Goal: Information Seeking & Learning: Understand process/instructions

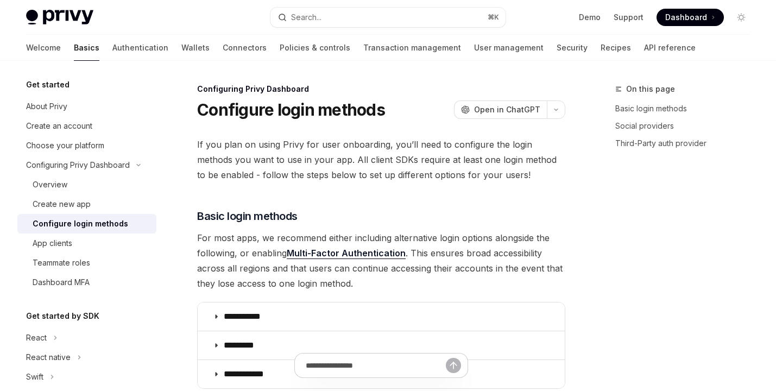
scroll to position [520, 0]
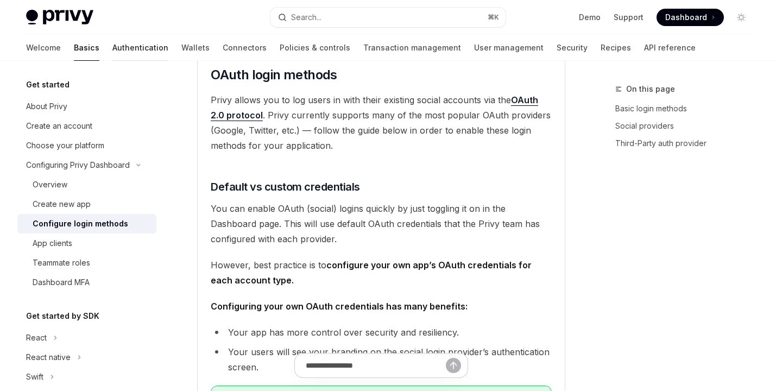
click at [112, 43] on link "Authentication" at bounding box center [140, 48] width 56 height 26
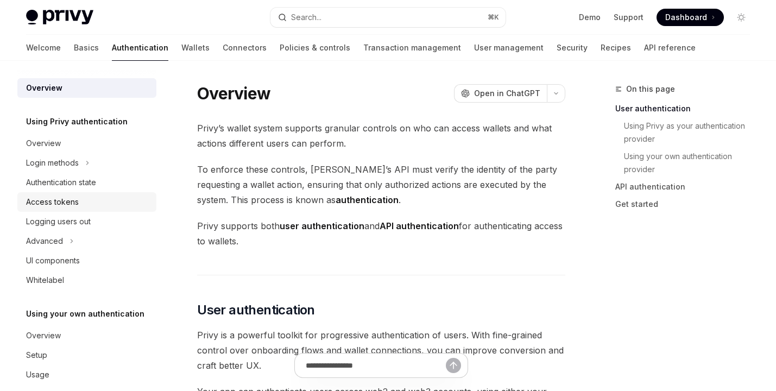
scroll to position [15, 0]
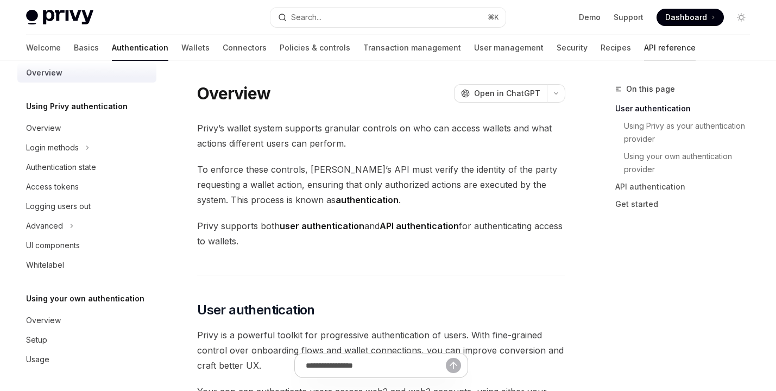
click at [644, 42] on link "API reference" at bounding box center [670, 48] width 52 height 26
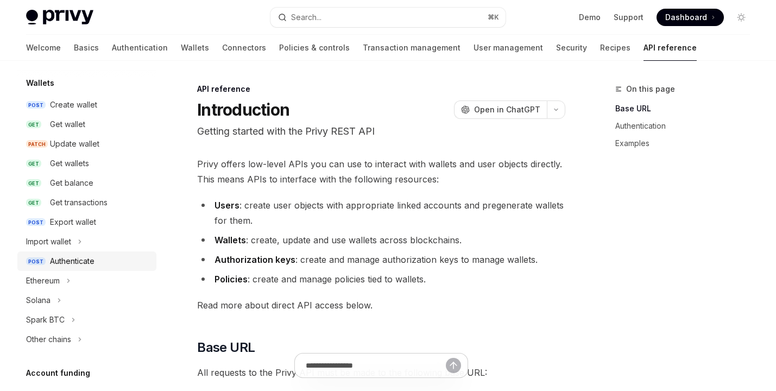
scroll to position [97, 0]
click at [58, 294] on icon at bounding box center [59, 299] width 4 height 13
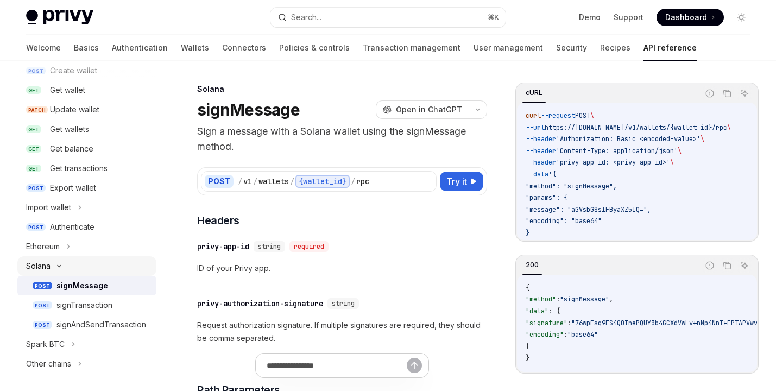
scroll to position [131, 0]
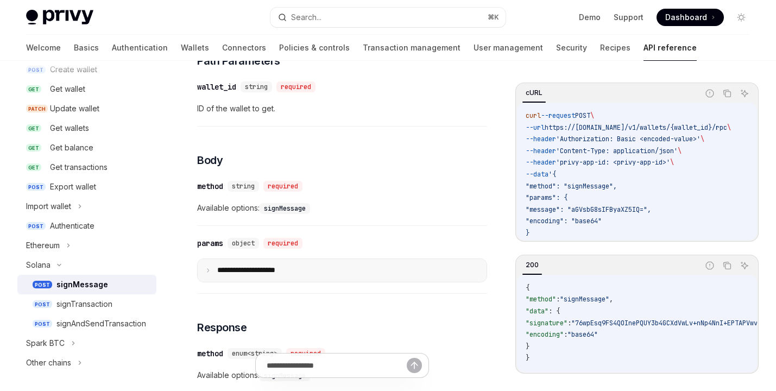
click at [271, 270] on p "**********" at bounding box center [256, 270] width 78 height 10
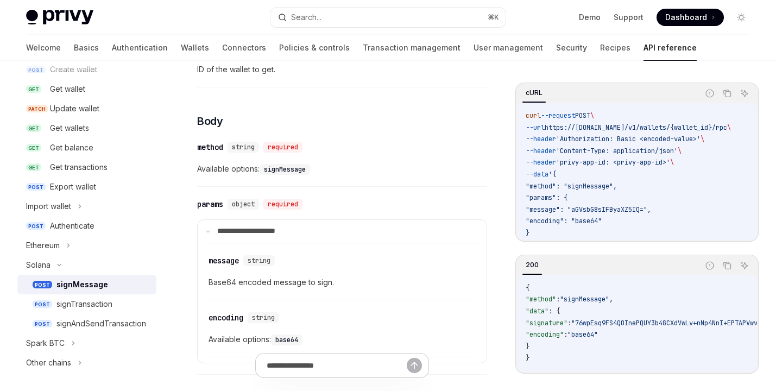
scroll to position [31, 0]
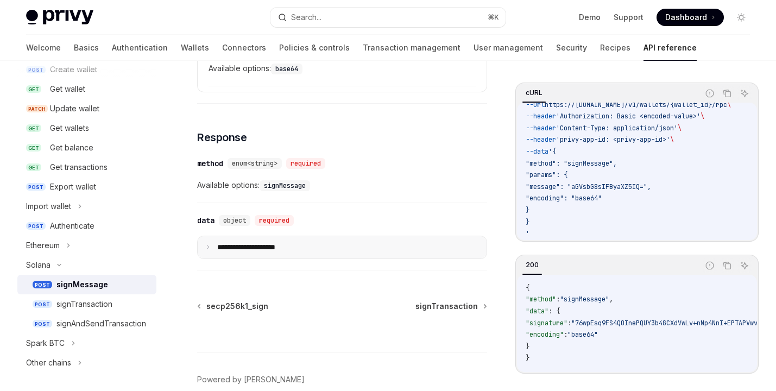
click at [314, 244] on summary "**********" at bounding box center [342, 247] width 289 height 23
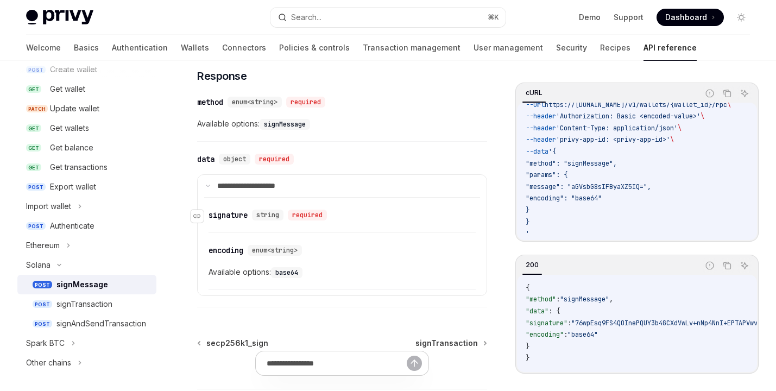
scroll to position [695, 0]
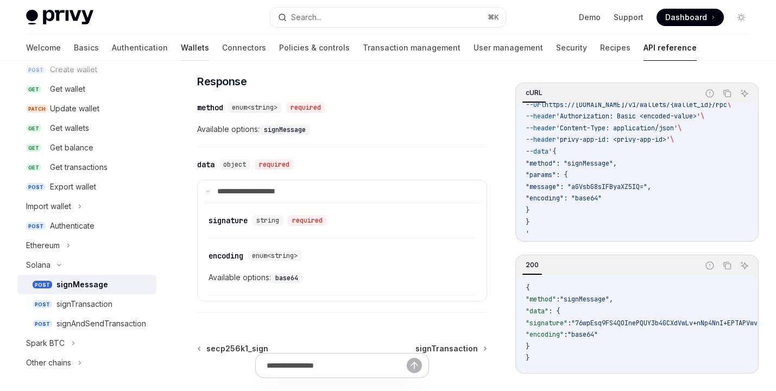
click at [181, 45] on link "Wallets" at bounding box center [195, 48] width 28 height 26
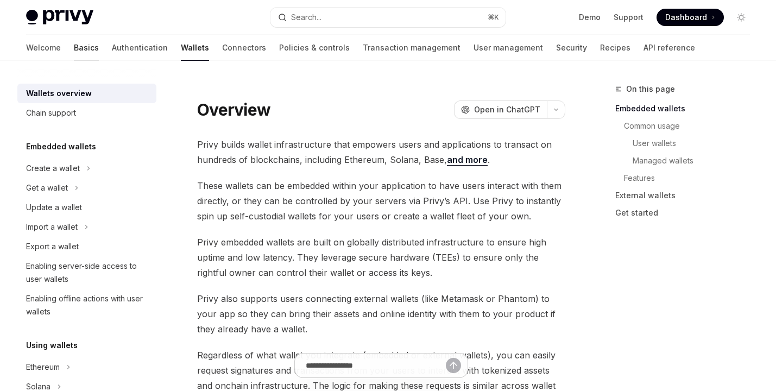
click at [74, 45] on link "Basics" at bounding box center [86, 48] width 25 height 26
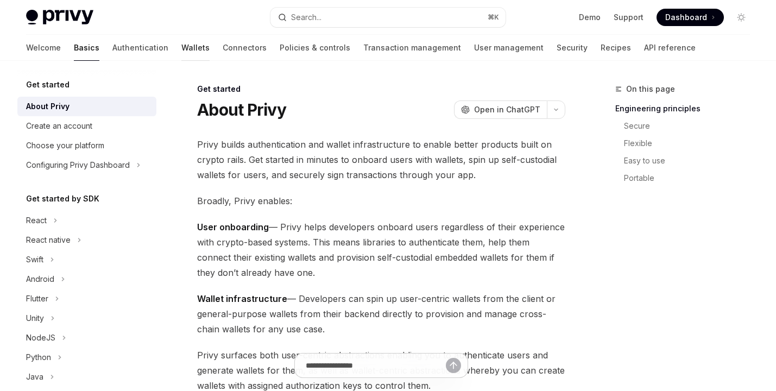
click at [181, 48] on link "Wallets" at bounding box center [195, 48] width 28 height 26
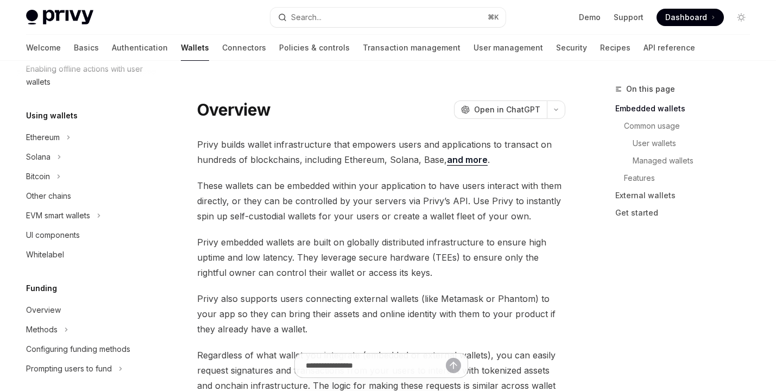
scroll to position [263, 0]
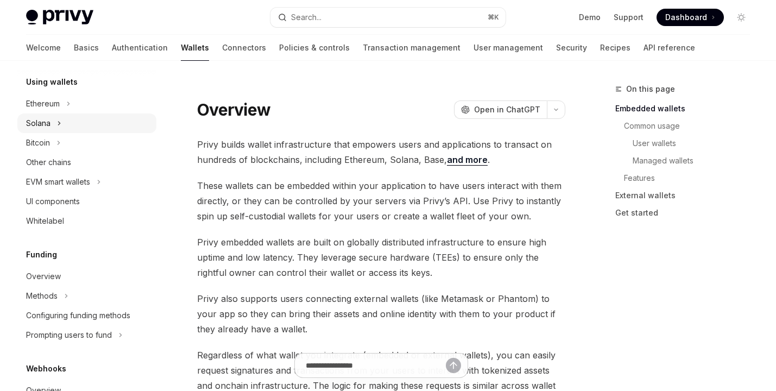
click at [68, 126] on div "Solana" at bounding box center [86, 123] width 139 height 20
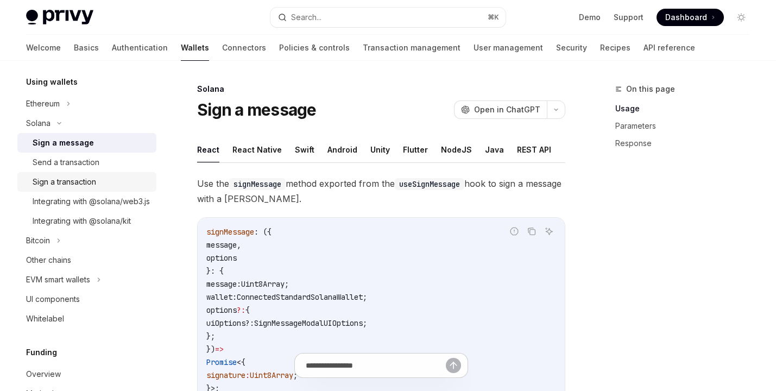
click at [89, 181] on div "Sign a transaction" at bounding box center [65, 181] width 64 height 13
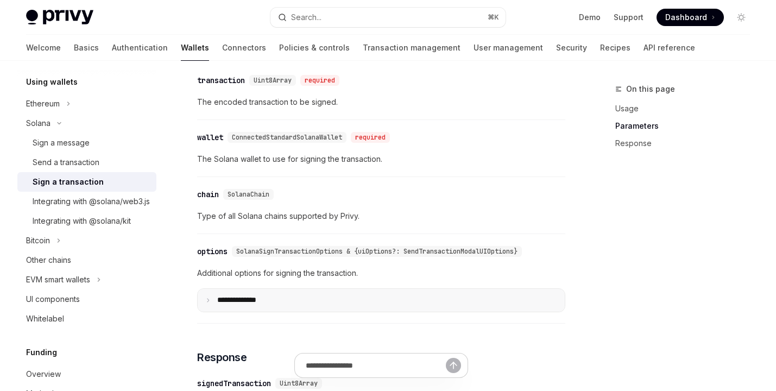
scroll to position [835, 0]
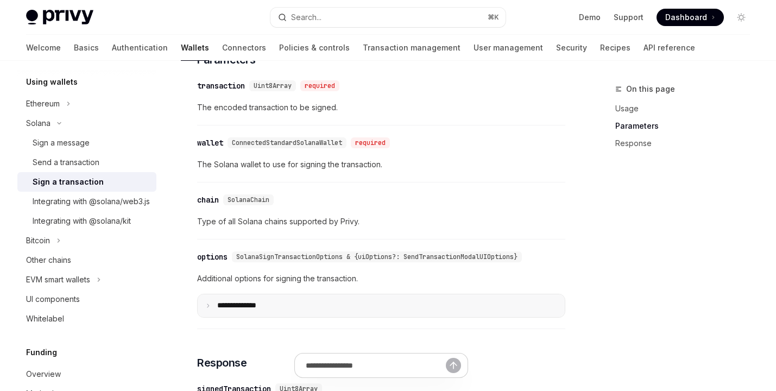
click at [304, 306] on summary "**** *********" at bounding box center [381, 305] width 367 height 23
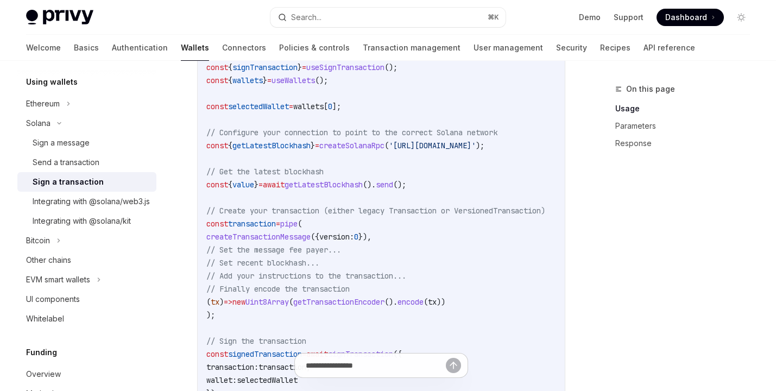
scroll to position [0, 0]
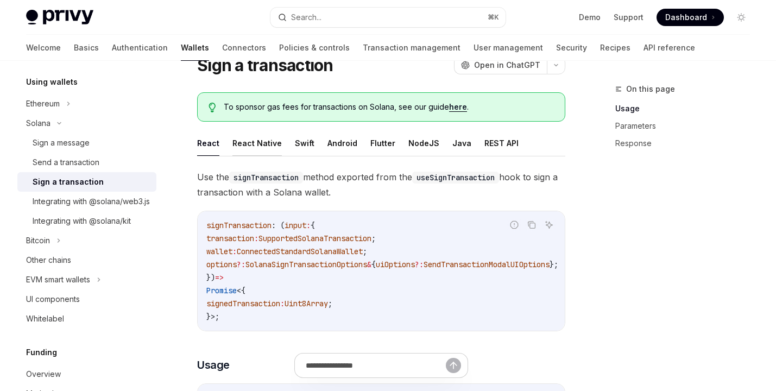
click at [265, 145] on button "React Native" at bounding box center [256, 143] width 49 height 26
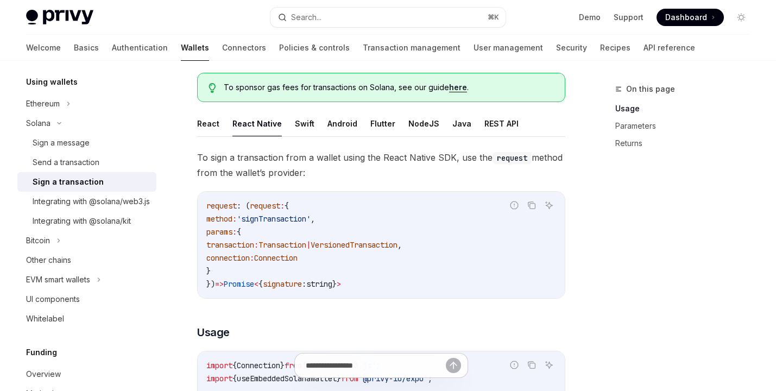
scroll to position [65, 0]
click at [296, 123] on button "Swift" at bounding box center [305, 123] width 20 height 26
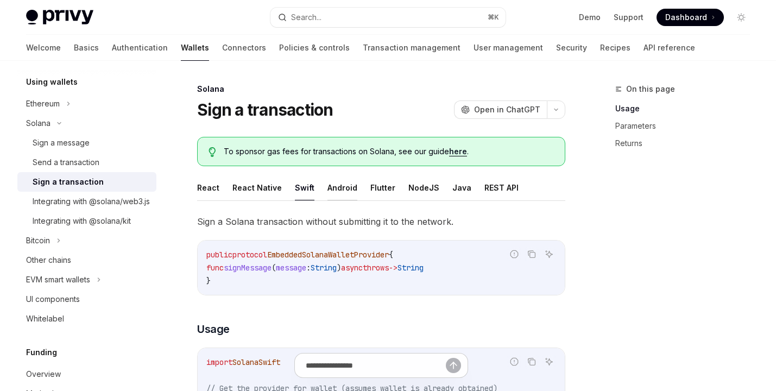
click at [347, 200] on button "Android" at bounding box center [342, 188] width 30 height 26
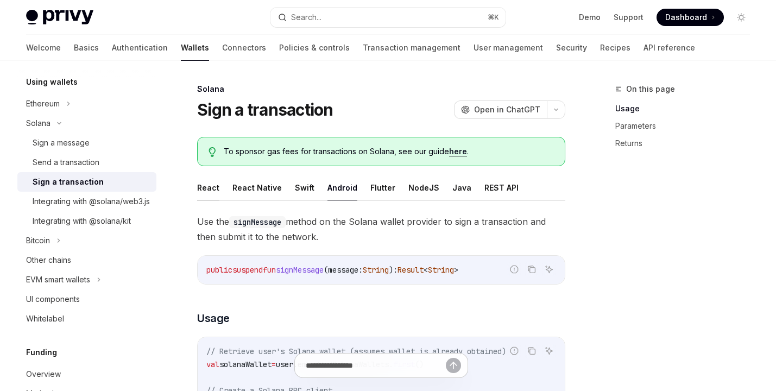
click at [212, 186] on button "React" at bounding box center [208, 188] width 22 height 26
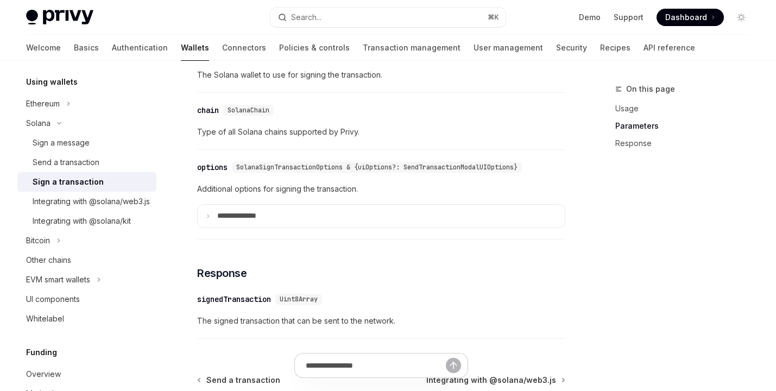
scroll to position [944, 0]
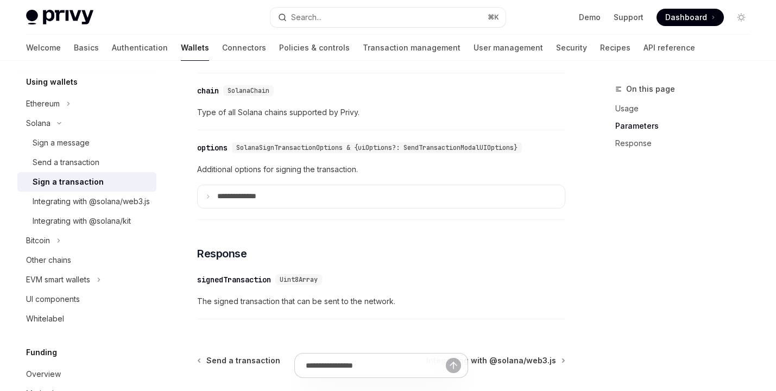
click at [368, 220] on div "​ options SolanaSignTransactionOptions & {uiOptions?: SendTransactionModalUIOpt…" at bounding box center [381, 178] width 368 height 84
click at [365, 208] on summary "**** *********" at bounding box center [381, 196] width 367 height 23
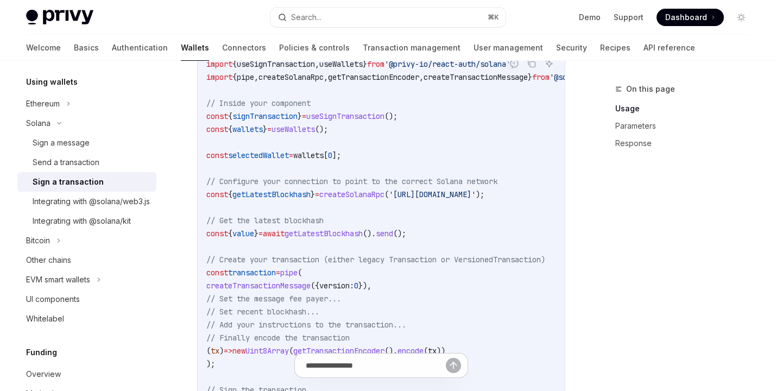
scroll to position [9, 0]
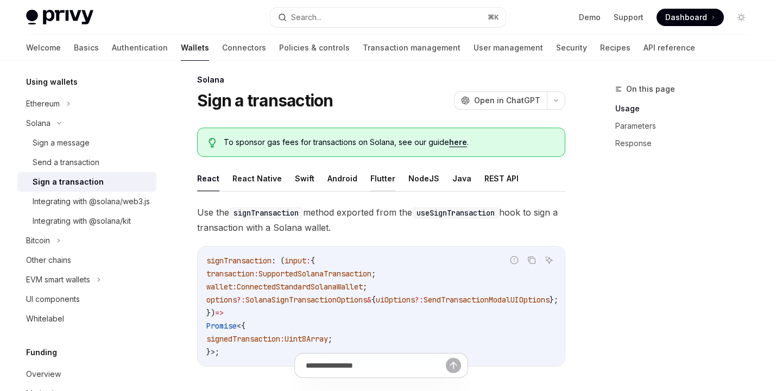
click at [373, 172] on button "Flutter" at bounding box center [382, 179] width 25 height 26
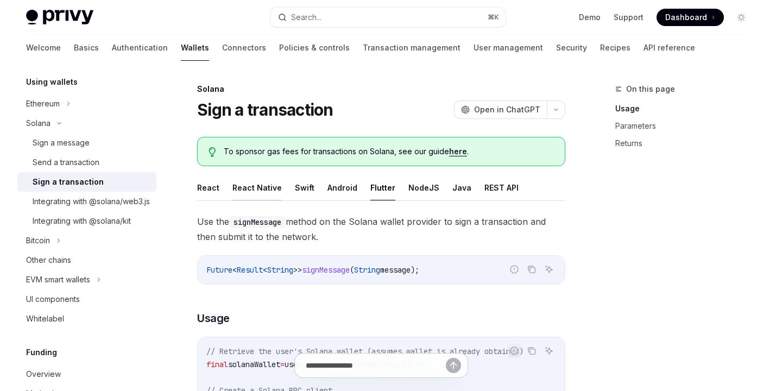
click at [269, 190] on button "React Native" at bounding box center [256, 188] width 49 height 26
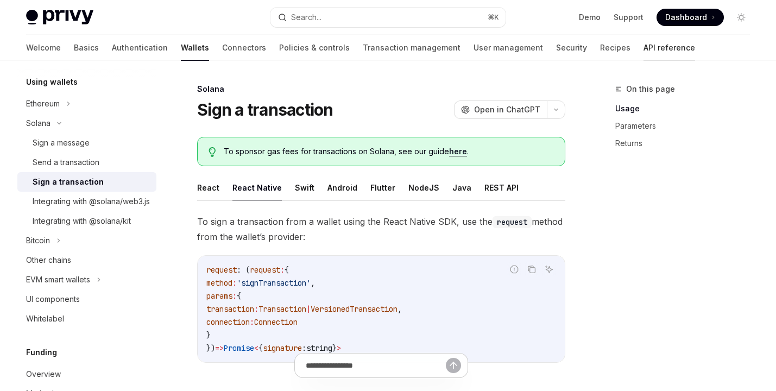
click at [643, 55] on link "API reference" at bounding box center [669, 48] width 52 height 26
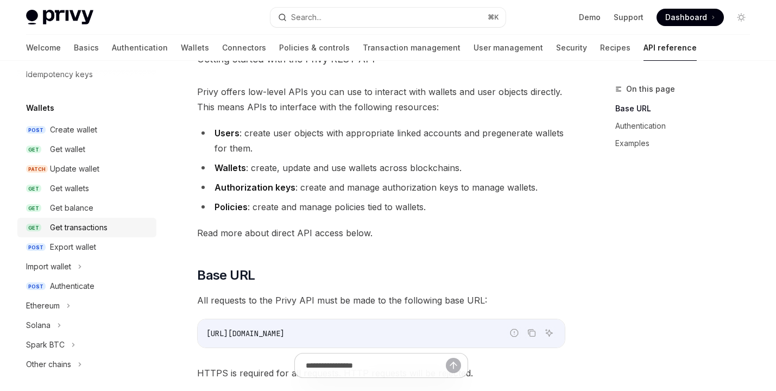
scroll to position [152, 0]
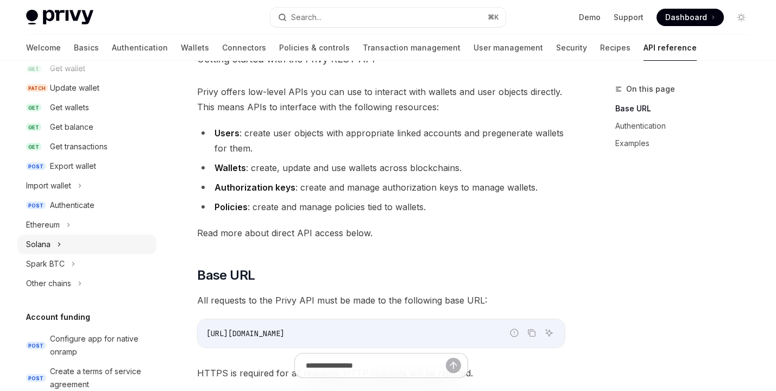
click at [98, 237] on div "Solana" at bounding box center [86, 245] width 139 height 20
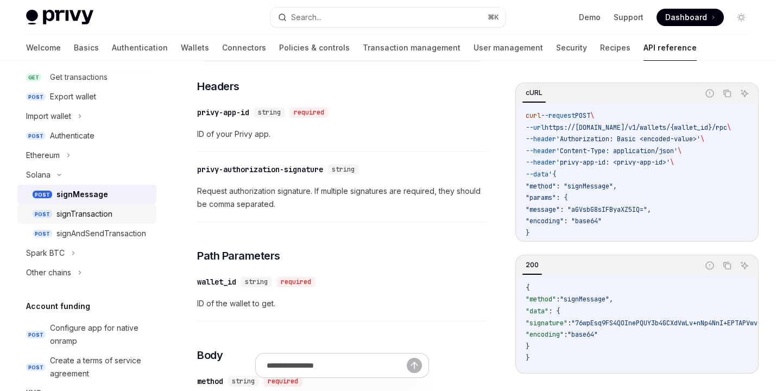
scroll to position [138, 0]
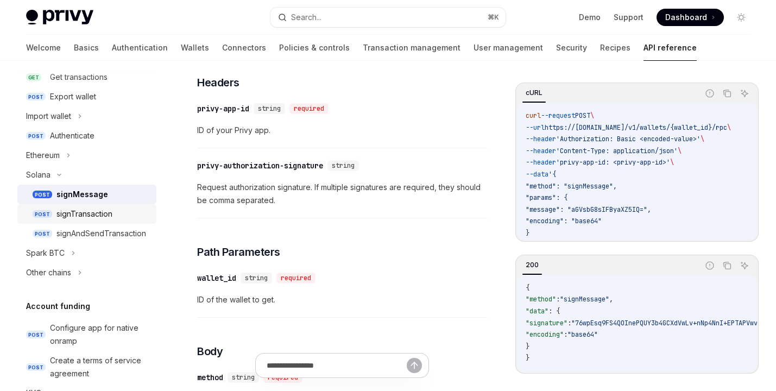
click at [81, 218] on div "signTransaction" at bounding box center [84, 213] width 56 height 13
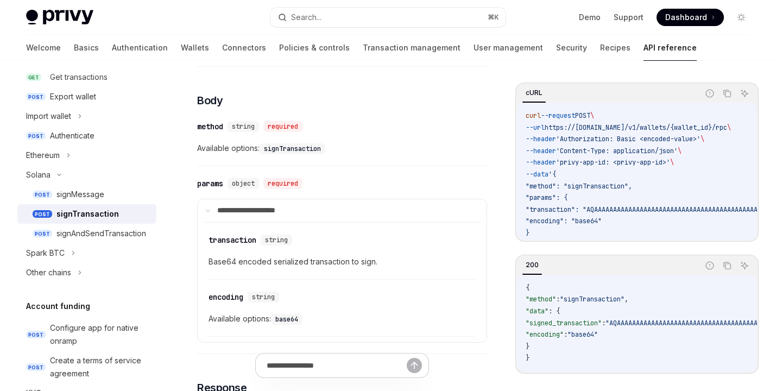
scroll to position [792, 0]
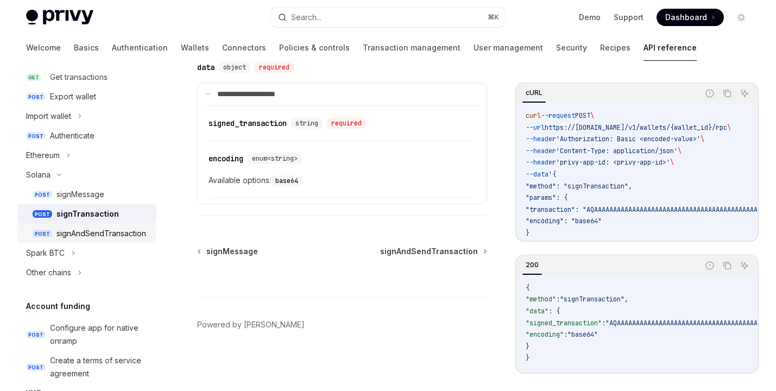
click at [45, 235] on span "POST" at bounding box center [43, 234] width 20 height 8
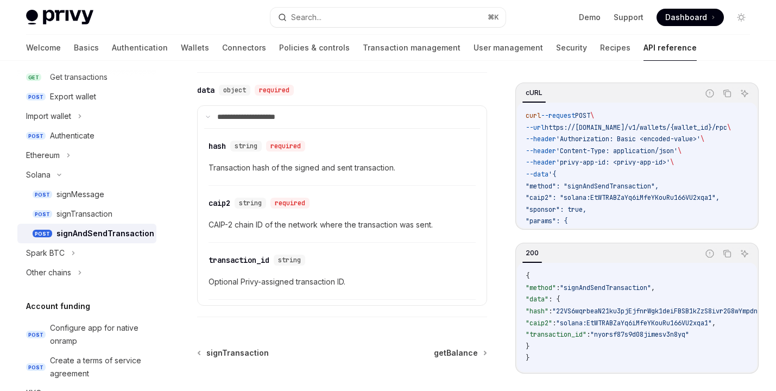
scroll to position [897, 0]
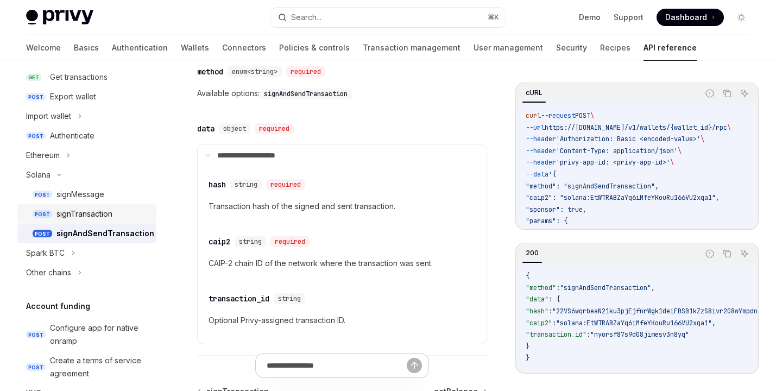
click at [80, 220] on link "POST signTransaction" at bounding box center [86, 214] width 139 height 20
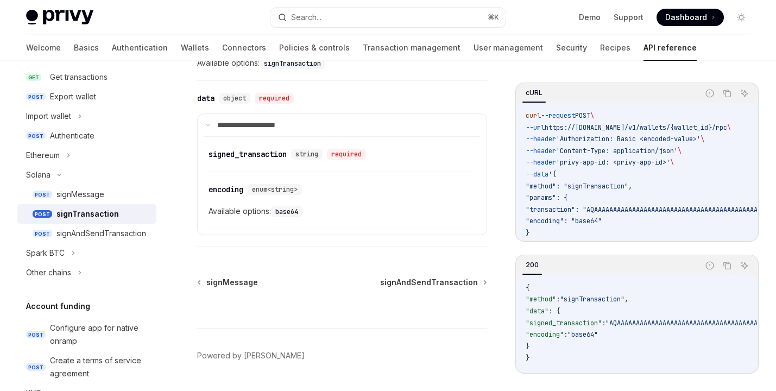
scroll to position [753, 0]
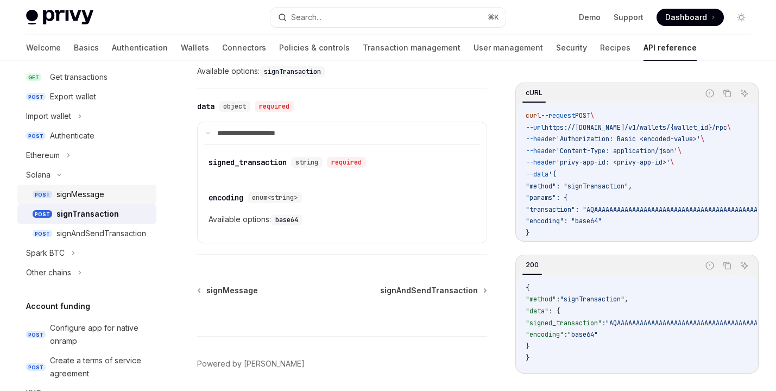
click at [76, 198] on div "signMessage" at bounding box center [80, 194] width 48 height 13
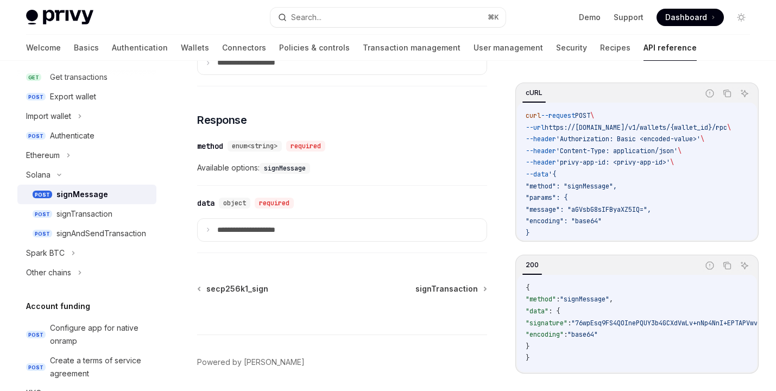
scroll to position [523, 0]
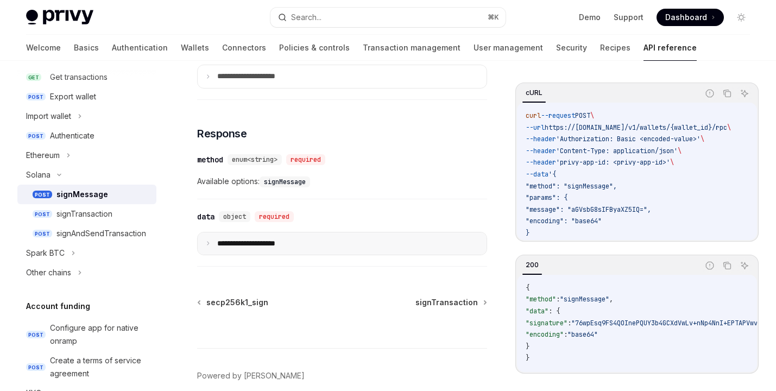
click at [261, 248] on summary "**********" at bounding box center [342, 243] width 289 height 23
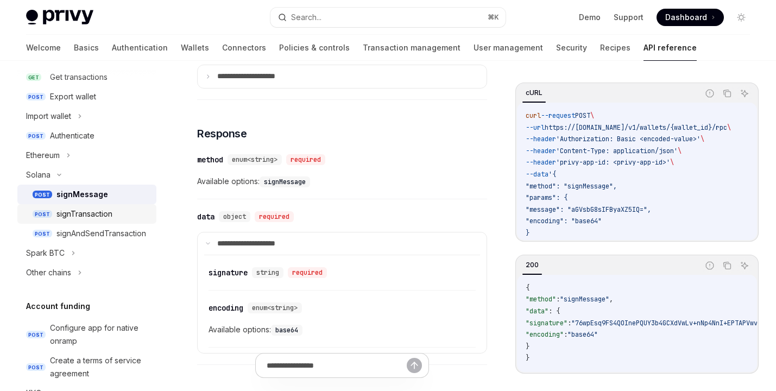
click at [115, 206] on link "POST signTransaction" at bounding box center [86, 214] width 139 height 20
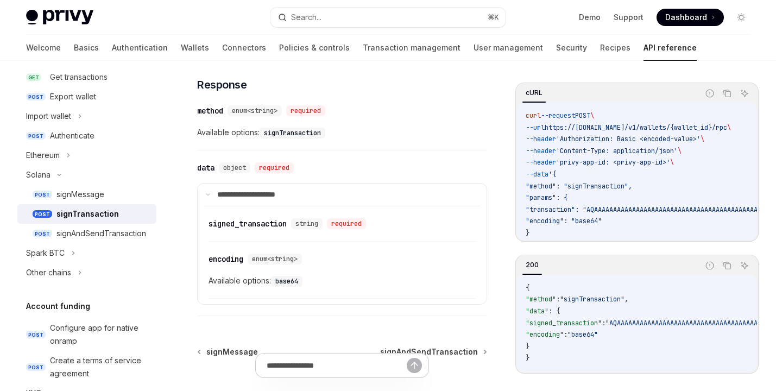
scroll to position [792, 0]
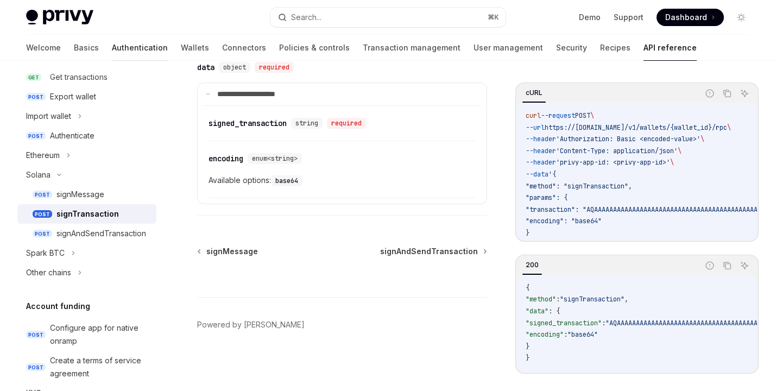
click at [112, 43] on link "Authentication" at bounding box center [140, 48] width 56 height 26
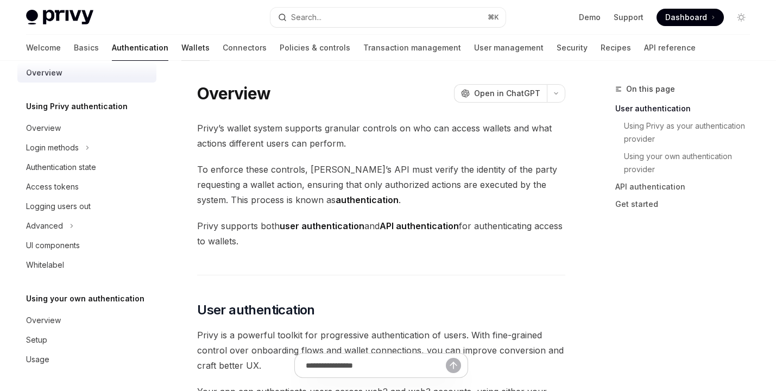
click at [181, 46] on link "Wallets" at bounding box center [195, 48] width 28 height 26
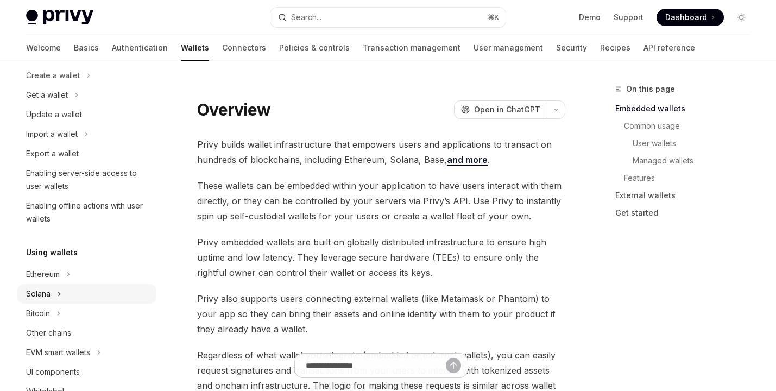
click at [81, 285] on div "Solana" at bounding box center [86, 294] width 139 height 20
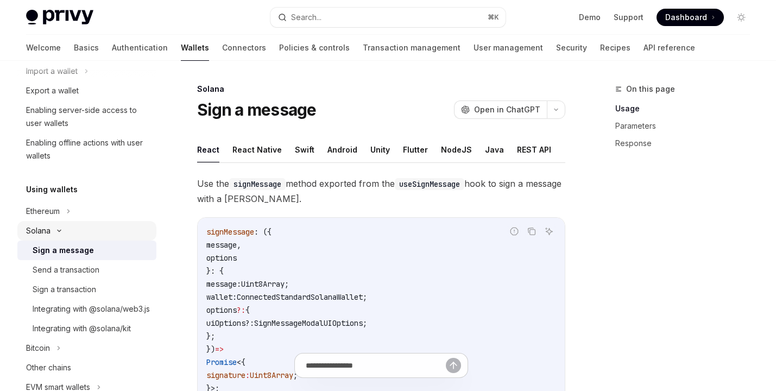
scroll to position [169, 0]
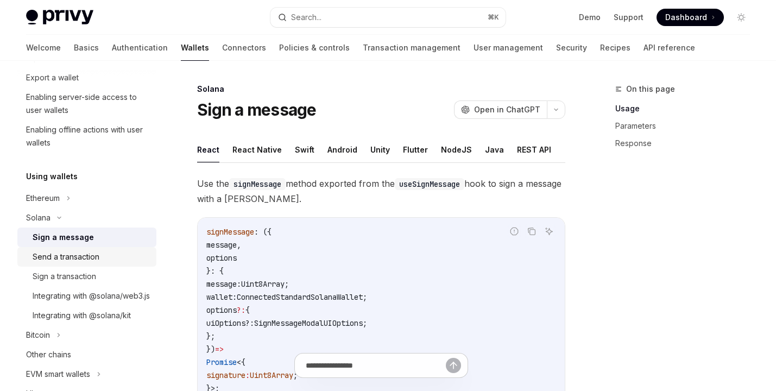
click at [80, 252] on div "Send a transaction" at bounding box center [66, 256] width 67 height 13
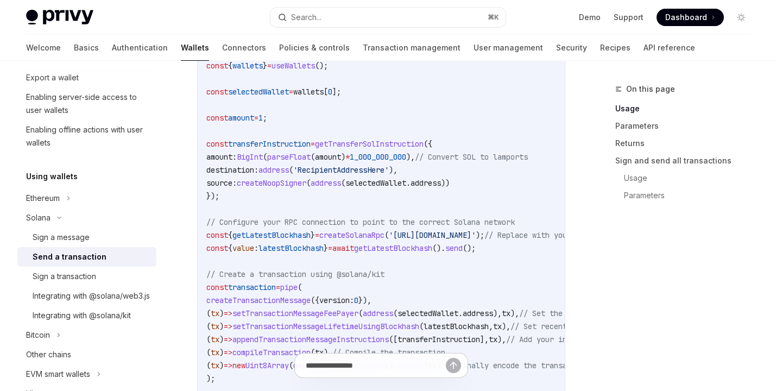
scroll to position [741, 0]
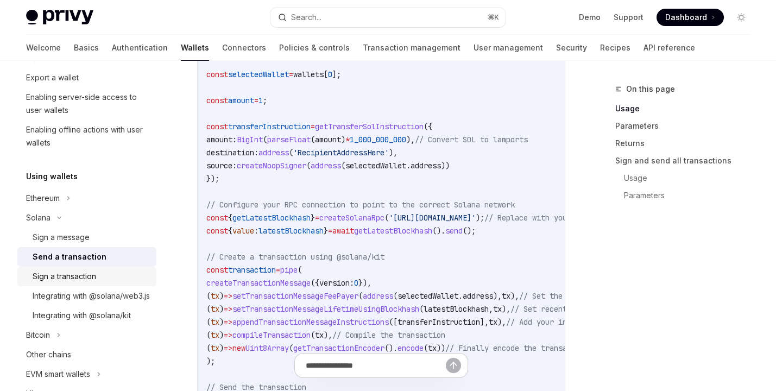
click at [83, 280] on div "Sign a transaction" at bounding box center [65, 276] width 64 height 13
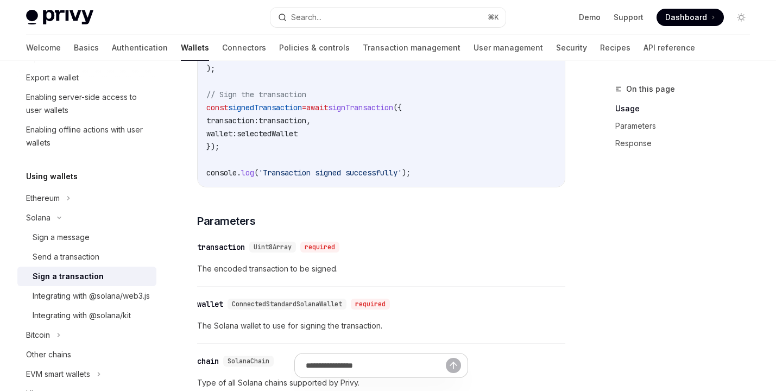
scroll to position [673, 0]
click at [84, 256] on div "Send a transaction" at bounding box center [66, 256] width 67 height 13
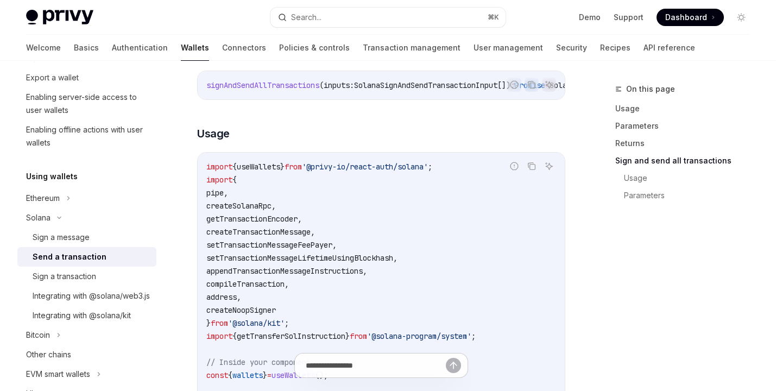
scroll to position [1682, 0]
click at [117, 283] on link "Sign a transaction" at bounding box center [86, 277] width 139 height 20
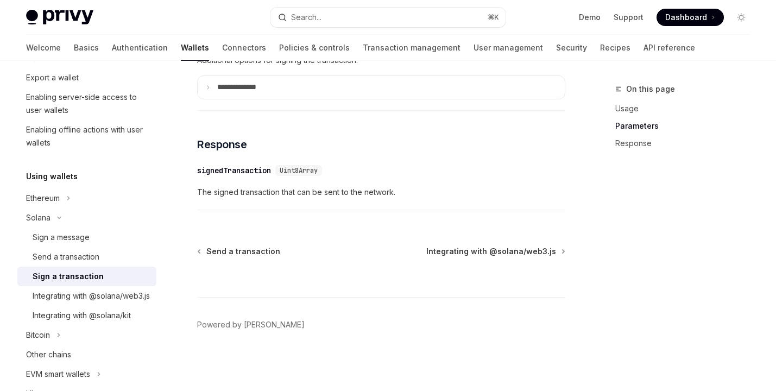
scroll to position [1014, 0]
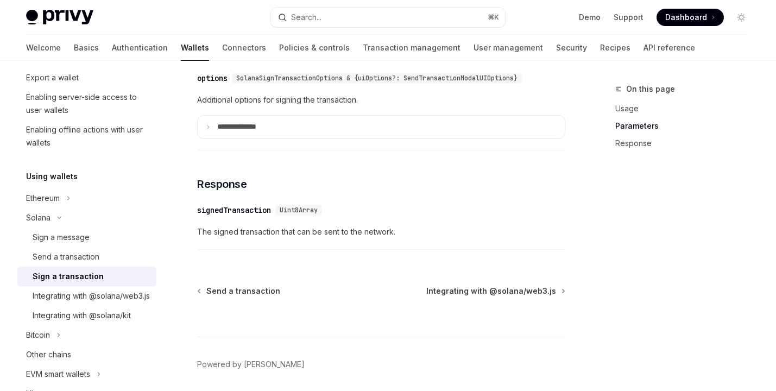
click at [302, 214] on span "Uint8Array" at bounding box center [299, 210] width 38 height 9
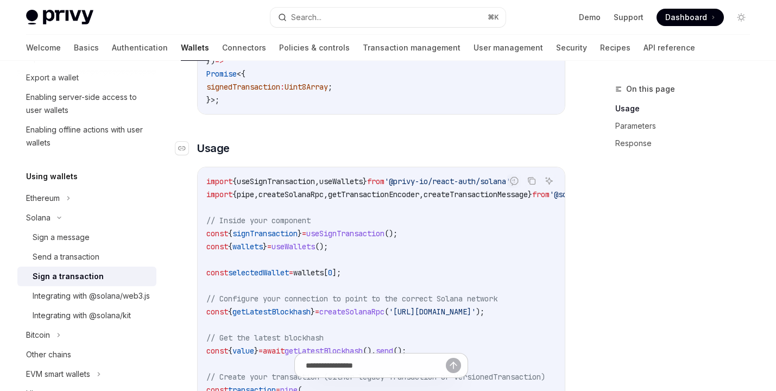
scroll to position [263, 0]
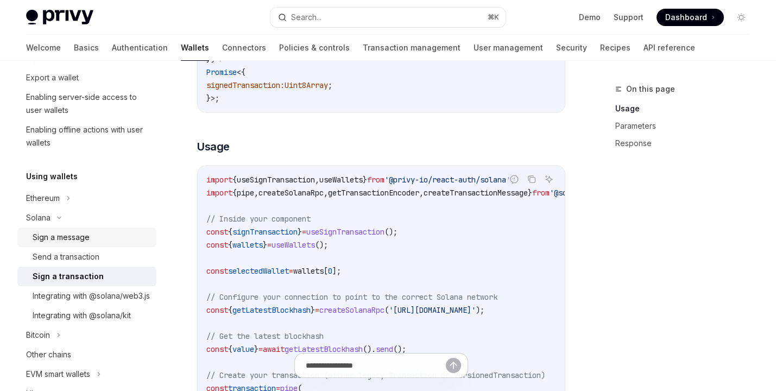
click at [97, 243] on div "Sign a message" at bounding box center [91, 237] width 117 height 13
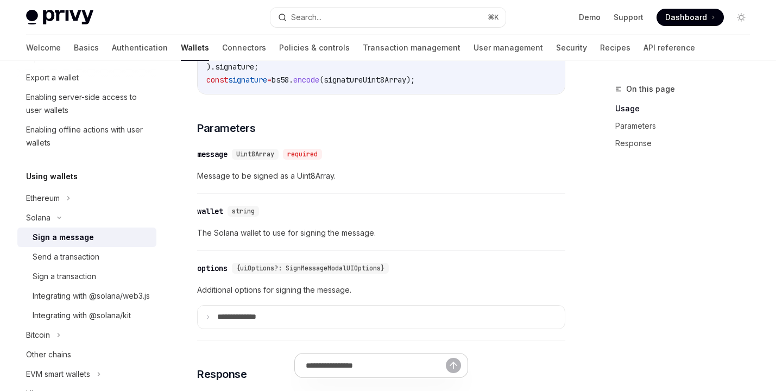
scroll to position [664, 0]
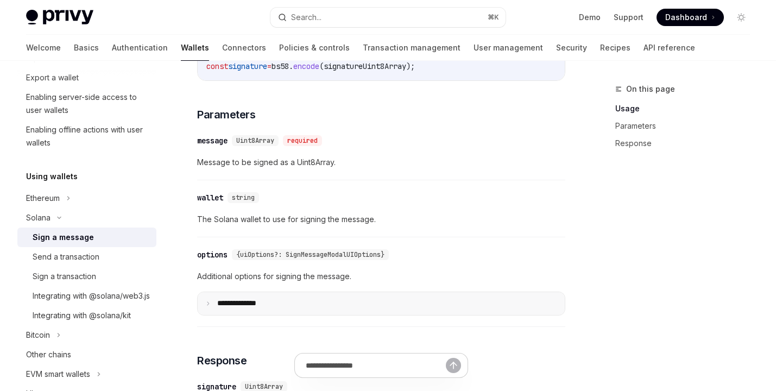
click at [324, 292] on details "**** ********* ​ uiOptions SignMessageModalUIOptions UI options to customize th…" at bounding box center [381, 304] width 368 height 24
click at [300, 302] on summary "**** *********" at bounding box center [381, 303] width 367 height 23
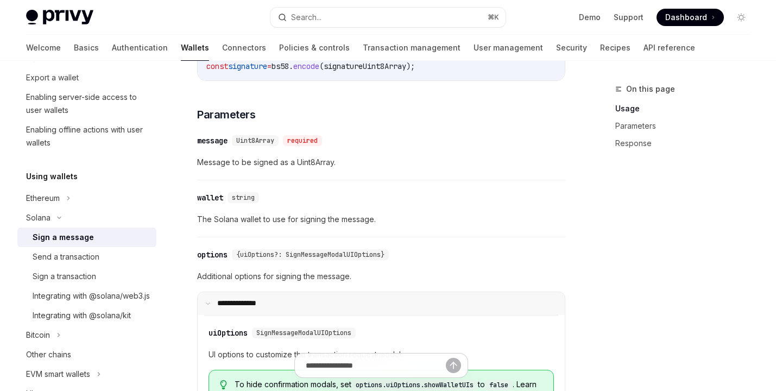
click at [300, 302] on summary "**** *********" at bounding box center [381, 303] width 367 height 23
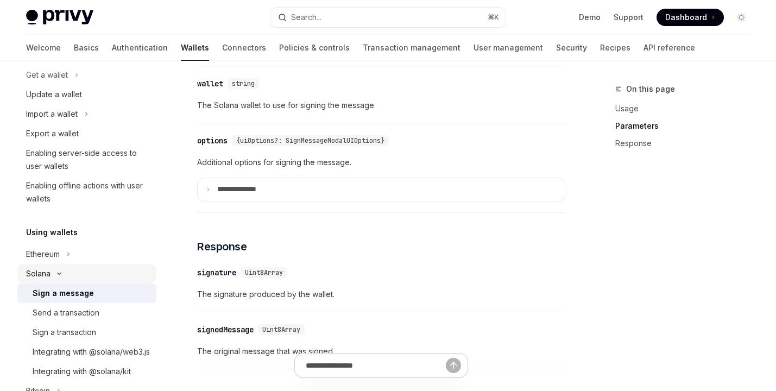
scroll to position [135, 0]
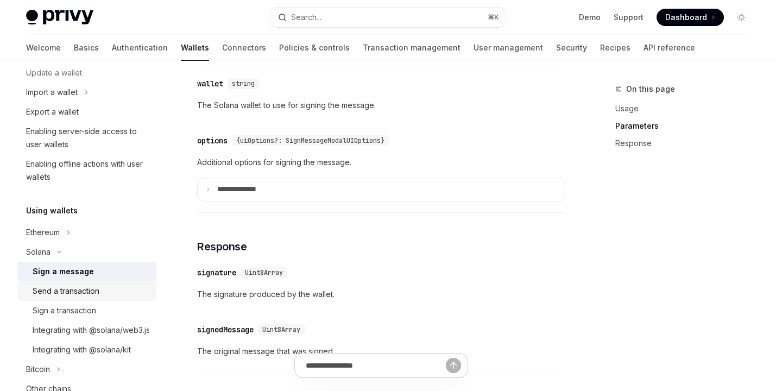
click at [53, 293] on div "Send a transaction" at bounding box center [66, 290] width 67 height 13
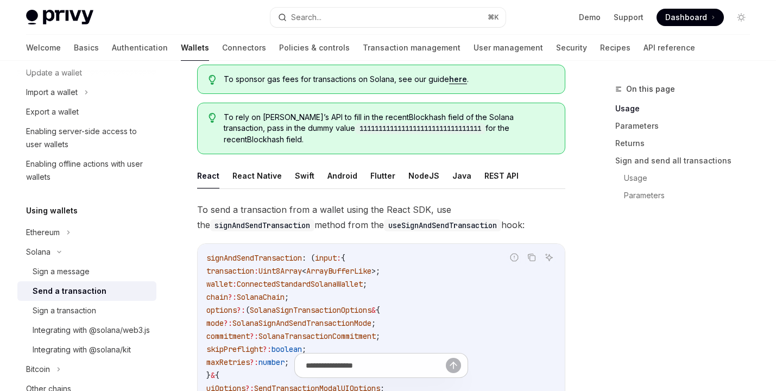
scroll to position [74, 0]
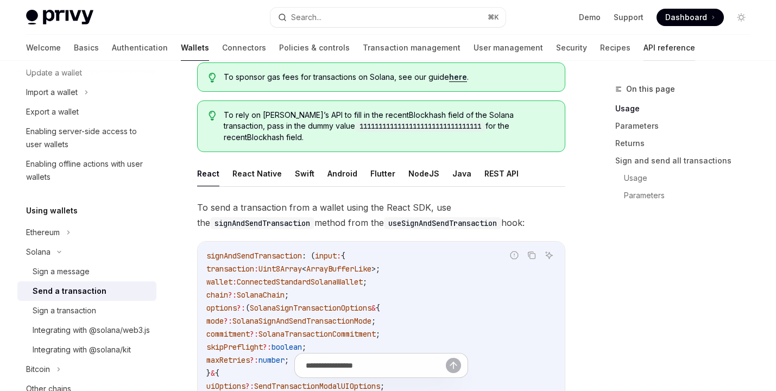
click at [643, 45] on link "API reference" at bounding box center [669, 48] width 52 height 26
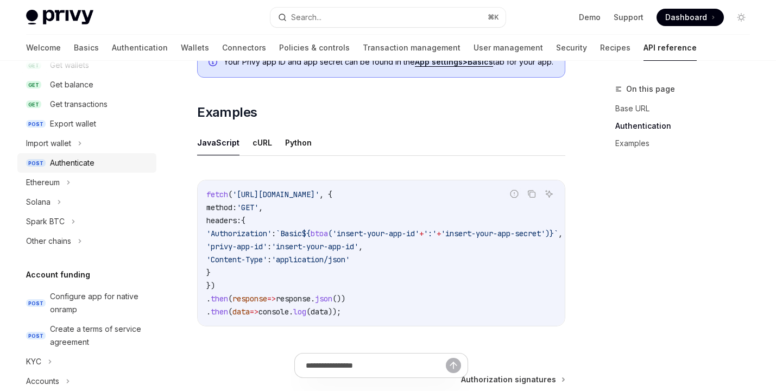
scroll to position [197, 0]
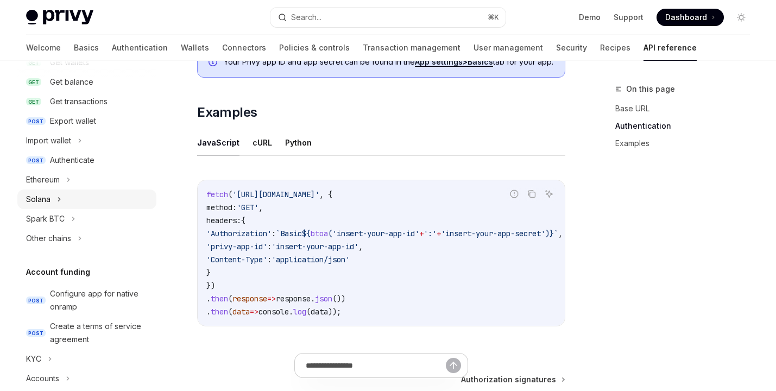
click at [72, 193] on div "Solana" at bounding box center [86, 199] width 139 height 20
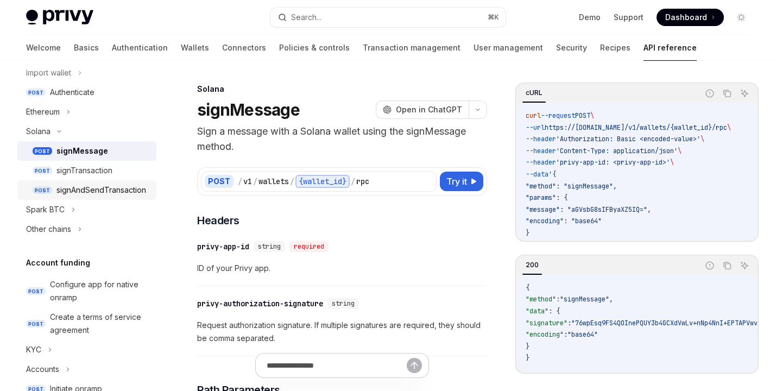
scroll to position [265, 0]
click at [73, 169] on div "signTransaction" at bounding box center [84, 169] width 56 height 13
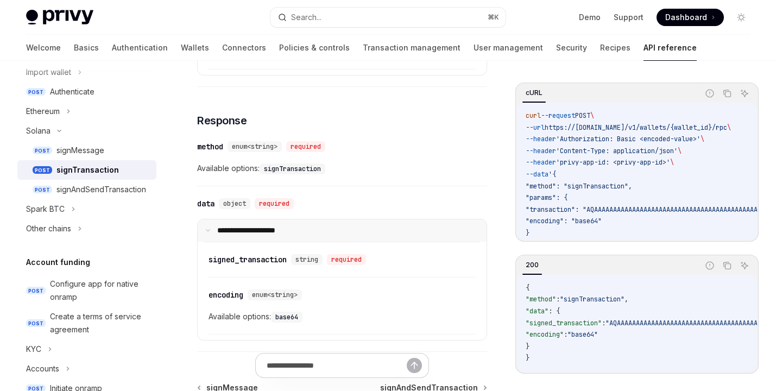
scroll to position [659, 0]
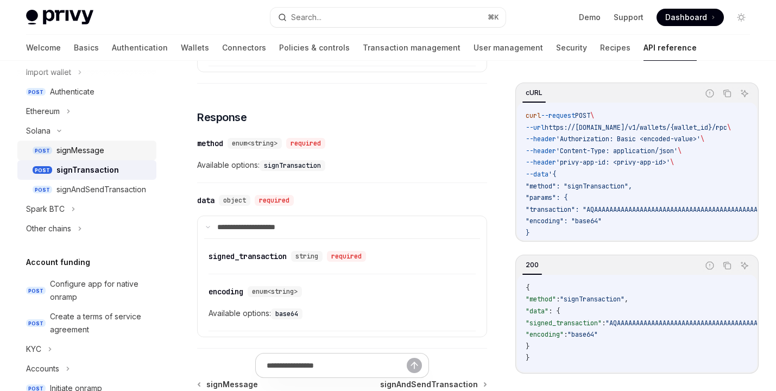
click at [128, 153] on div "signMessage" at bounding box center [102, 150] width 93 height 13
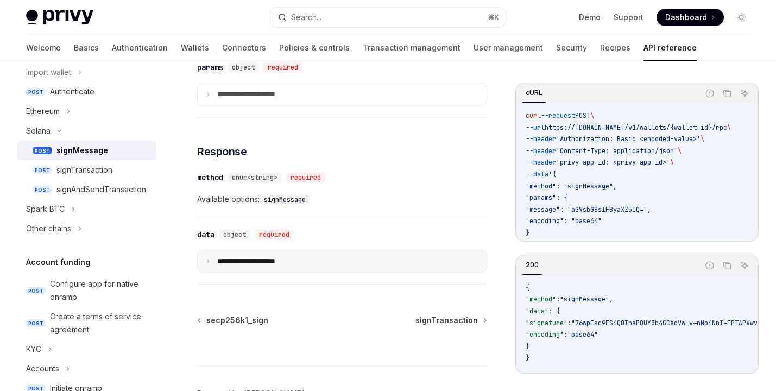
click at [250, 252] on summary "**********" at bounding box center [342, 261] width 289 height 23
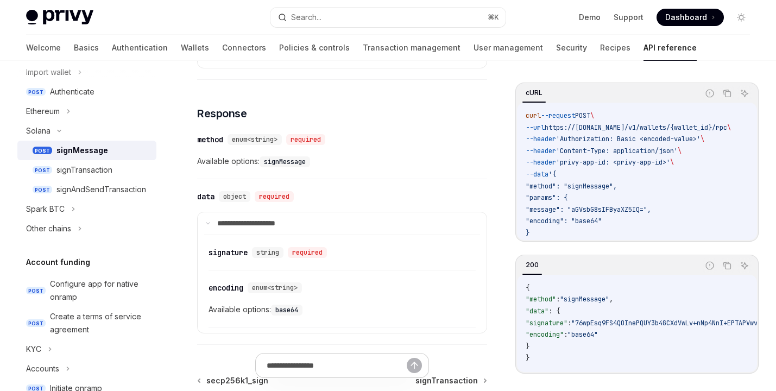
scroll to position [539, 0]
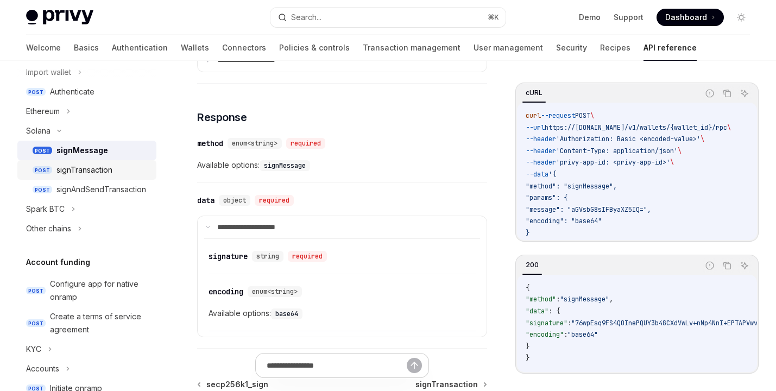
click at [65, 170] on div "signTransaction" at bounding box center [84, 169] width 56 height 13
type textarea "*"
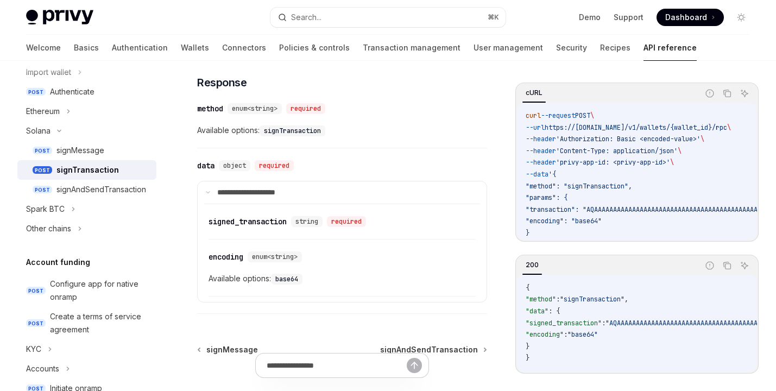
scroll to position [792, 0]
